Goal: Task Accomplishment & Management: Manage account settings

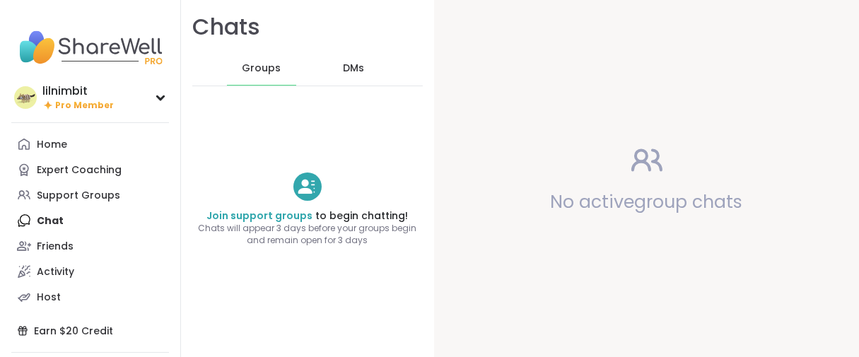
click at [76, 112] on span "Pro Member" at bounding box center [84, 106] width 59 height 12
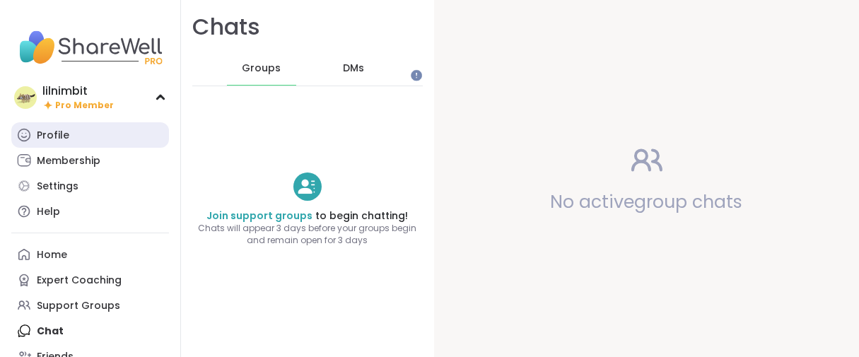
click at [64, 143] on div "Profile" at bounding box center [53, 136] width 33 height 14
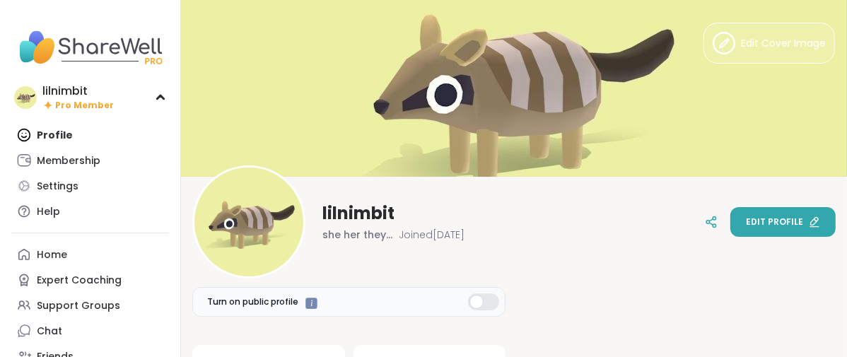
click at [758, 219] on span "Edit profile" at bounding box center [774, 222] width 57 height 13
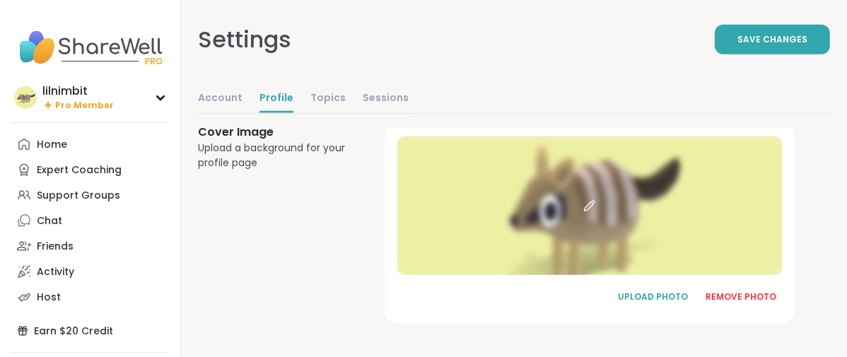
scroll to position [1123, 0]
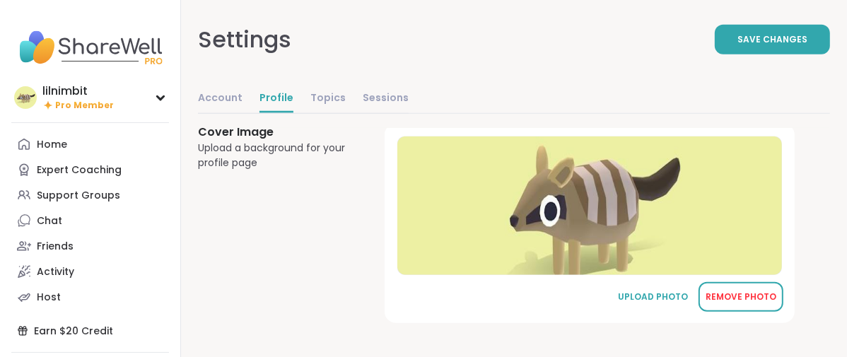
click at [767, 290] on div "REMOVE PHOTO" at bounding box center [740, 296] width 71 height 13
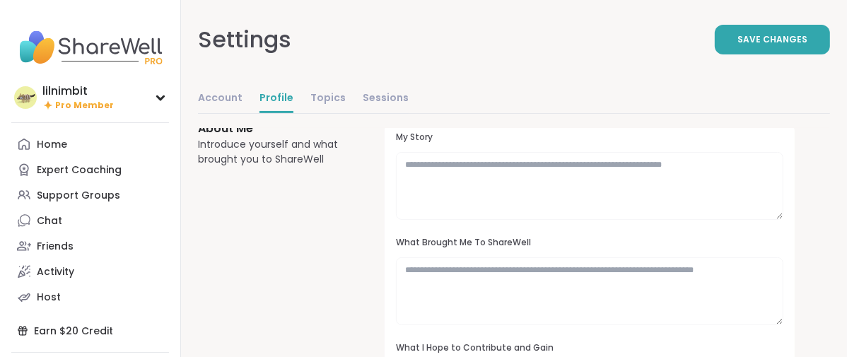
scroll to position [0, 0]
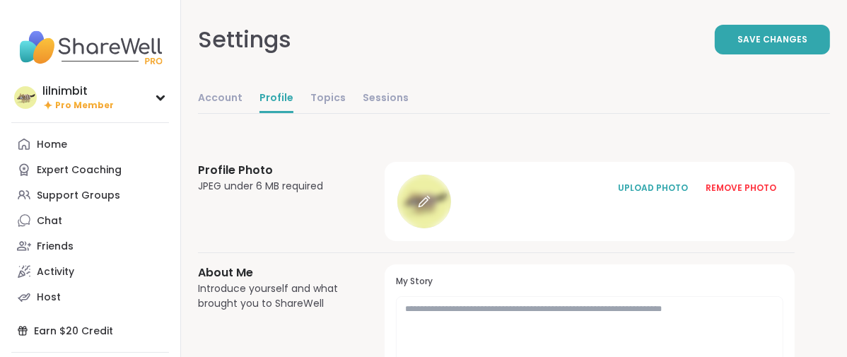
click at [428, 207] on icon at bounding box center [422, 202] width 9 height 9
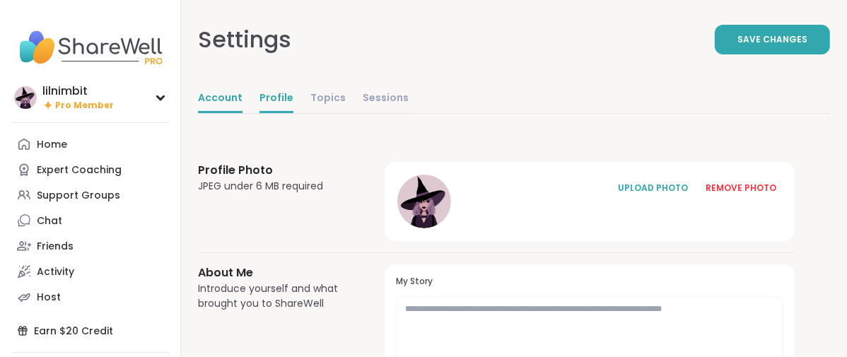
click at [242, 112] on link "Account" at bounding box center [220, 99] width 45 height 28
select select "**"
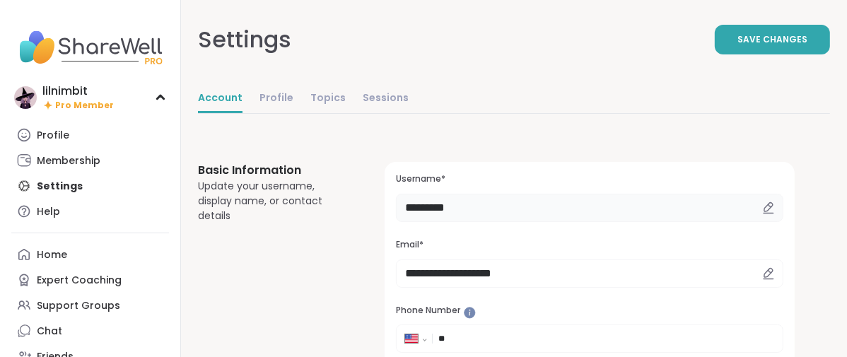
click at [553, 222] on input "*********" at bounding box center [589, 208] width 387 height 28
type input "*"
type input "*****"
click at [757, 45] on span "Save Changes" at bounding box center [772, 39] width 70 height 13
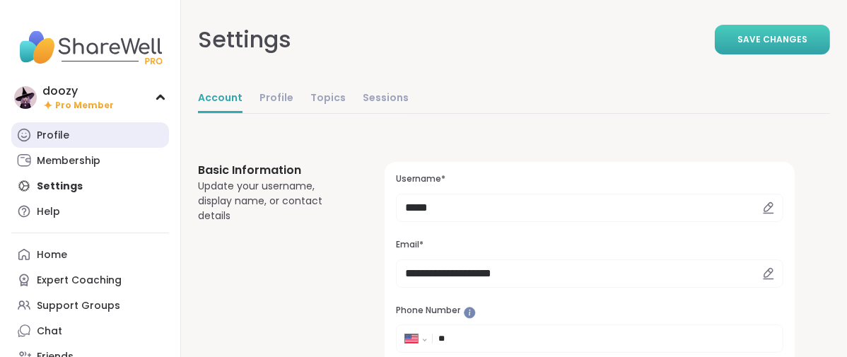
click at [54, 143] on div "Profile" at bounding box center [53, 136] width 33 height 14
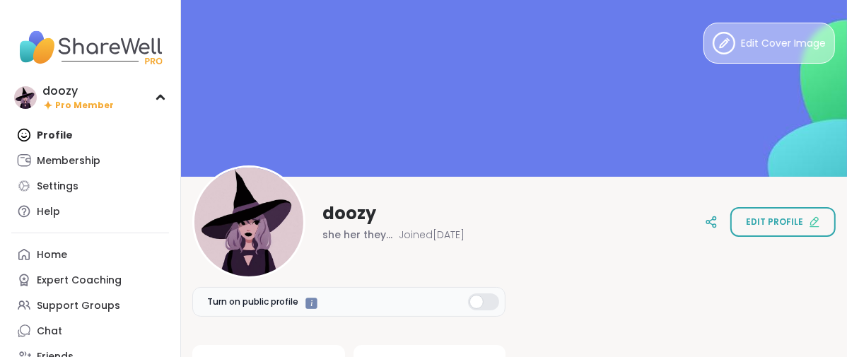
click at [712, 45] on icon at bounding box center [723, 43] width 23 height 23
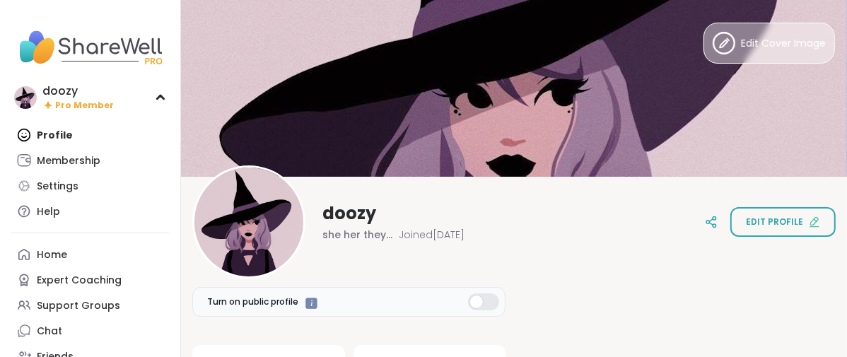
click at [739, 55] on button "Edit Cover Image" at bounding box center [768, 43] width 131 height 41
